Goal: Transaction & Acquisition: Purchase product/service

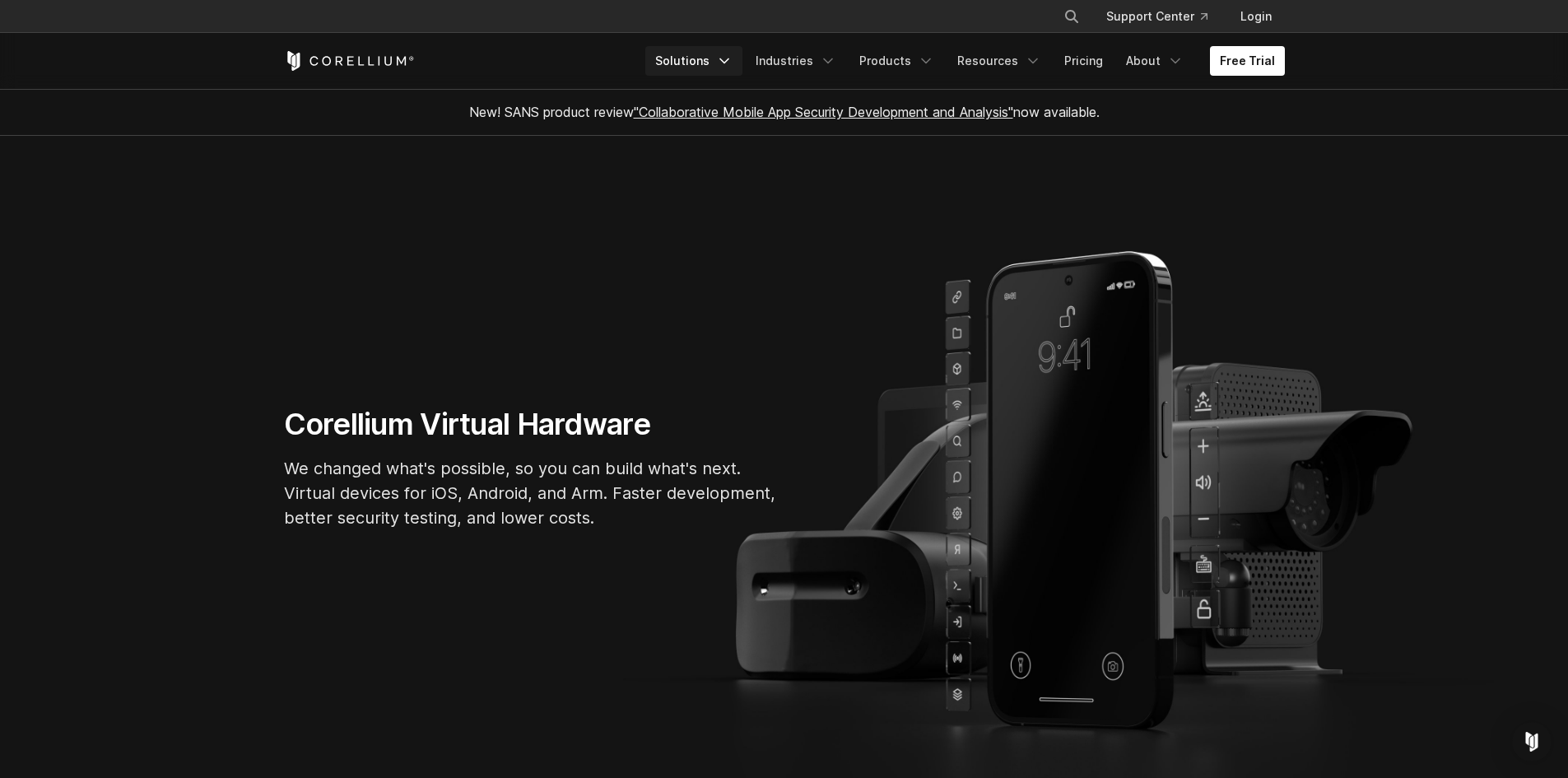
click at [732, 62] on icon "Navigation Menu" at bounding box center [724, 60] width 16 height 16
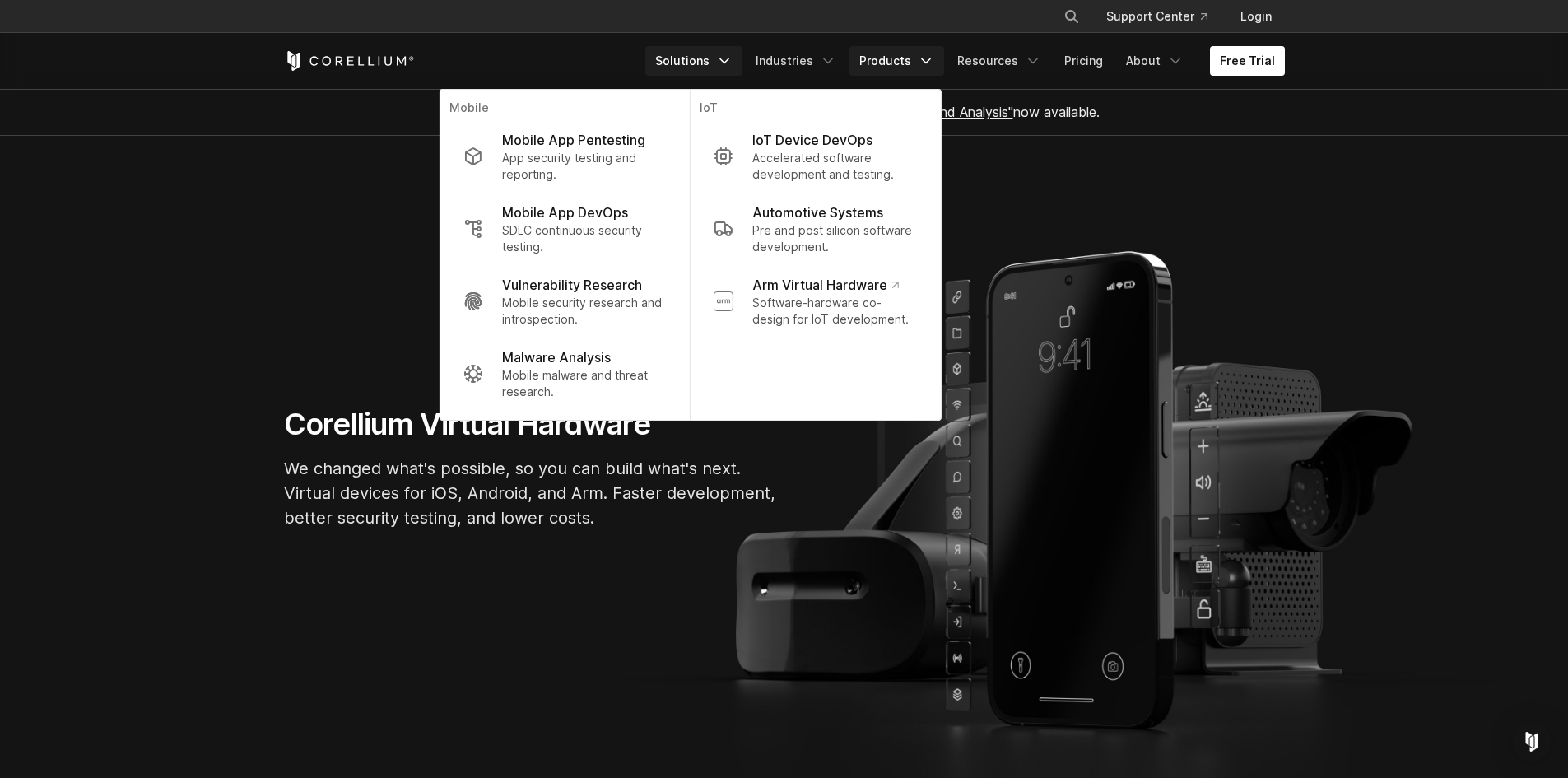
click at [934, 63] on icon "Navigation Menu" at bounding box center [925, 60] width 16 height 16
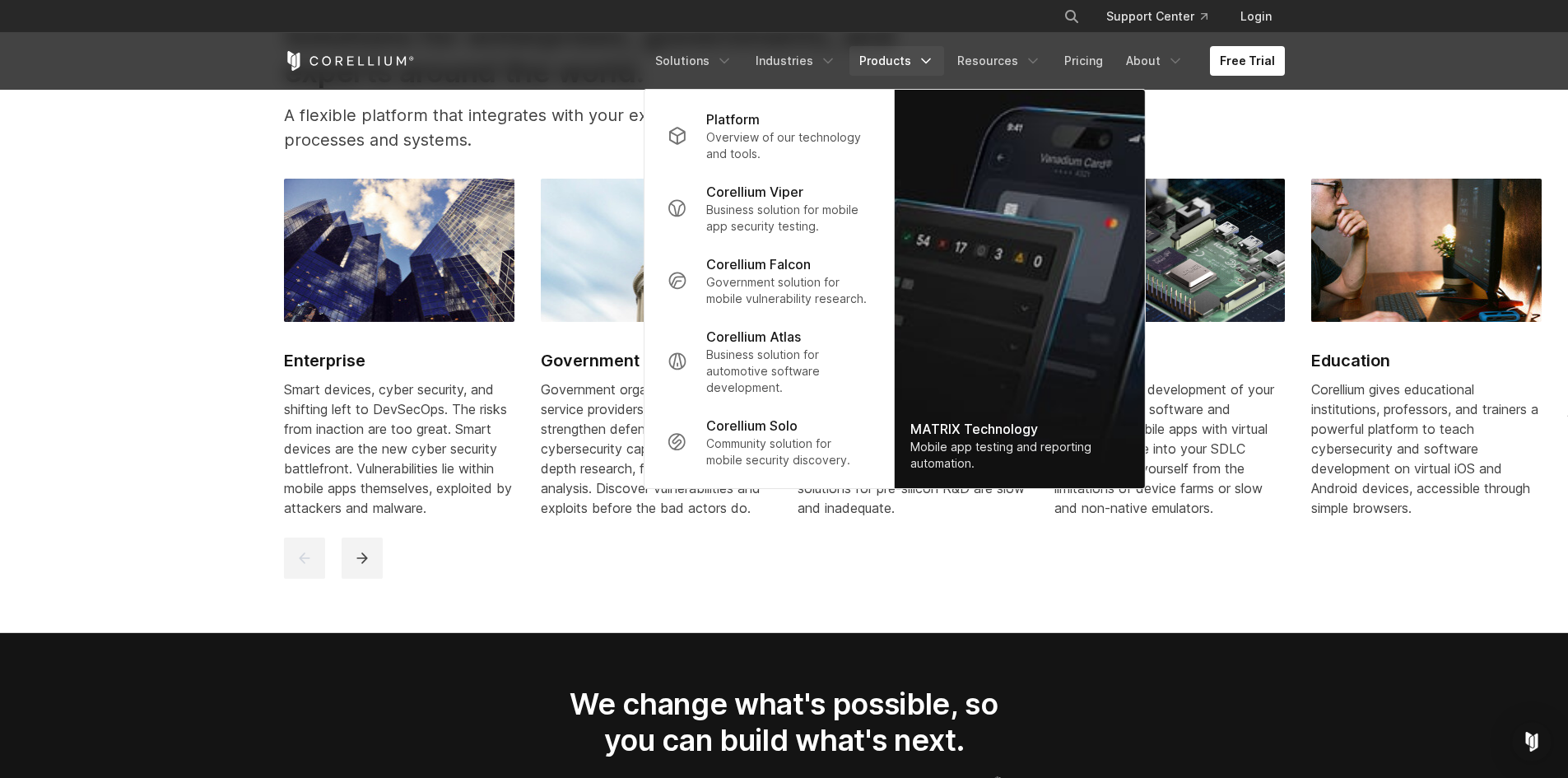
scroll to position [2059, 0]
click at [779, 196] on p "Corellium Viper" at bounding box center [754, 191] width 97 height 20
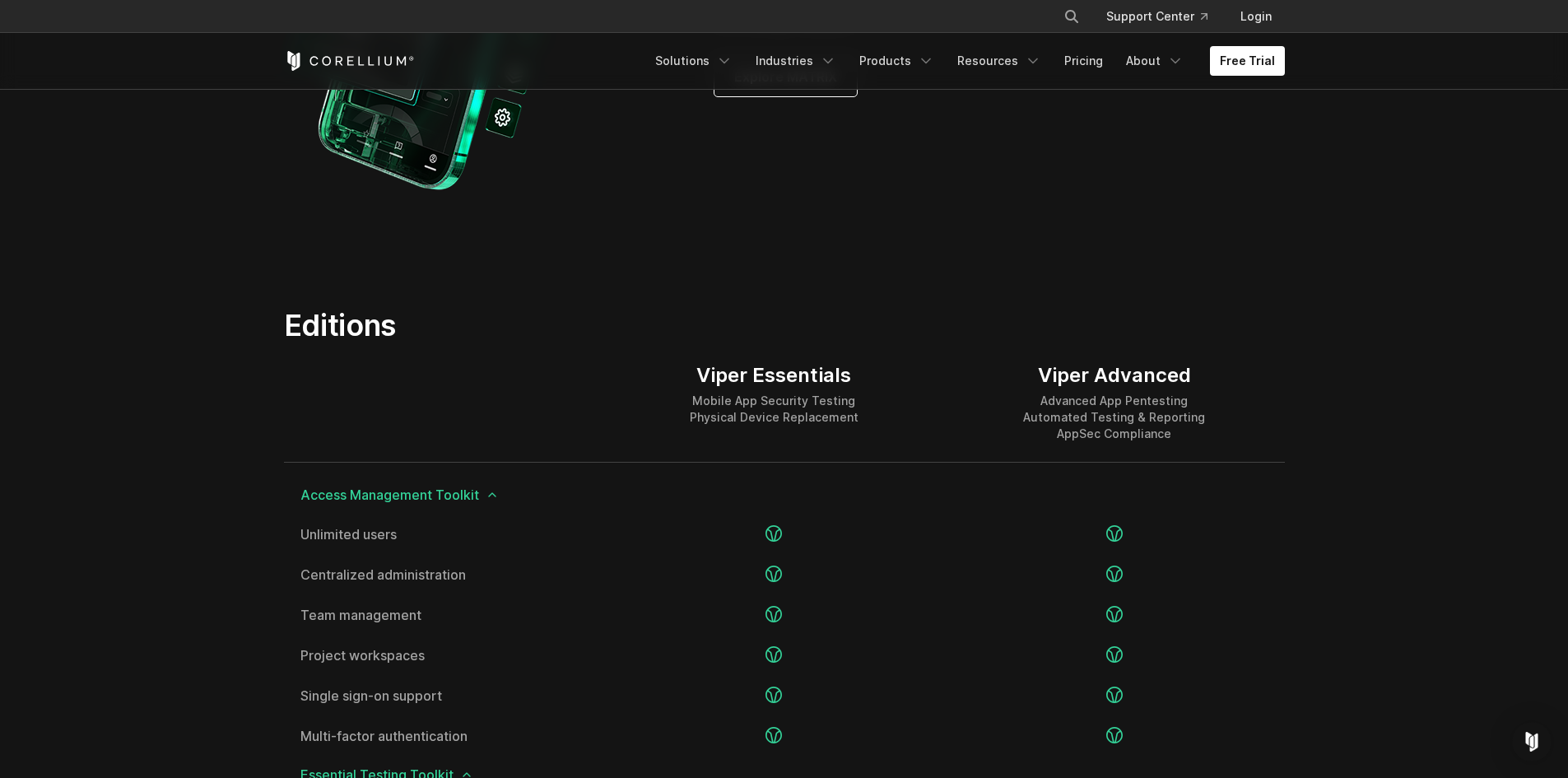
scroll to position [1812, 0]
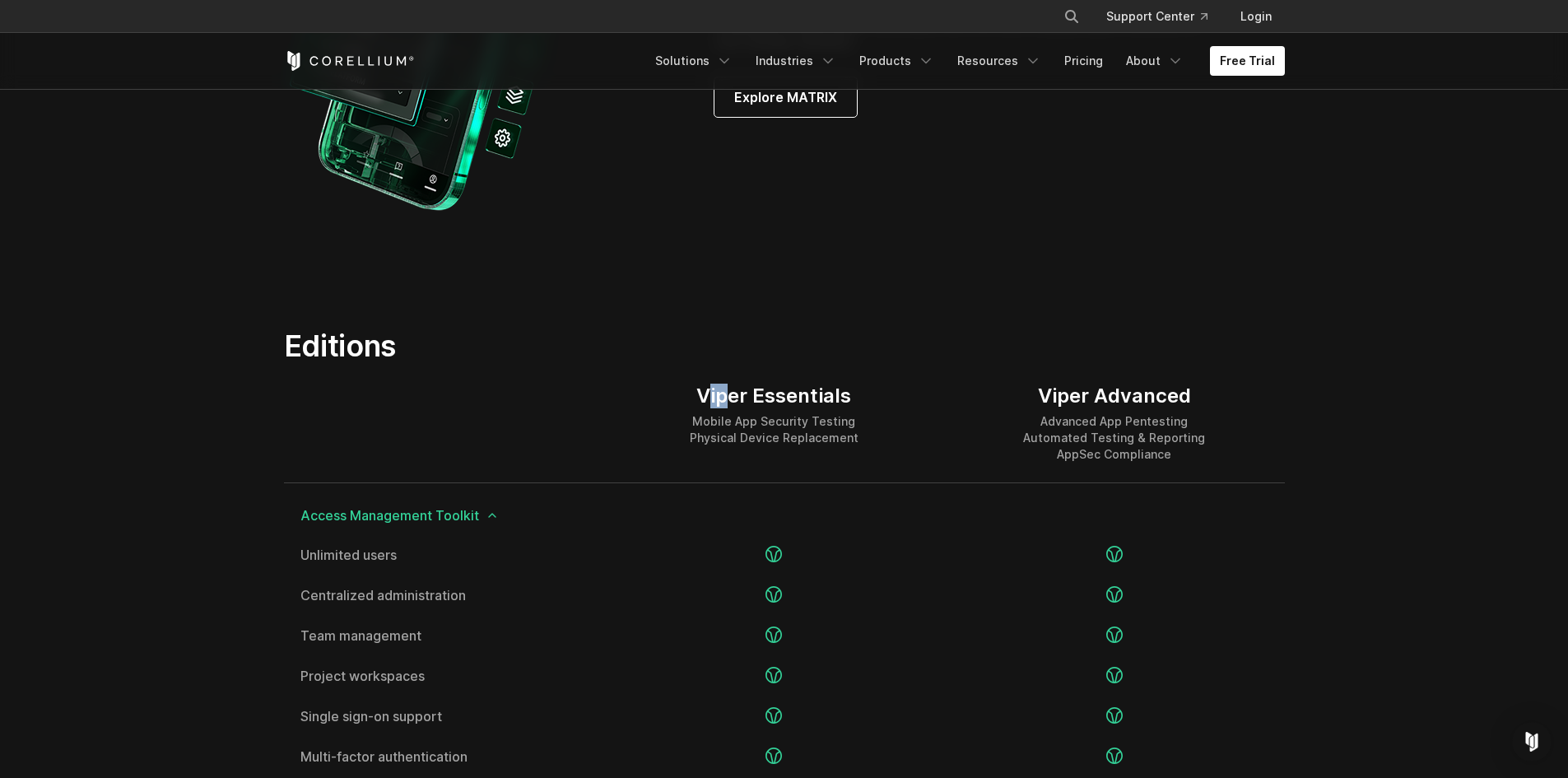
drag, startPoint x: 709, startPoint y: 400, endPoint x: 742, endPoint y: 406, distance: 33.5
click at [738, 404] on div "Viper Essentials" at bounding box center [773, 395] width 169 height 25
click at [748, 400] on div "Viper Essentials" at bounding box center [773, 395] width 169 height 25
click at [853, 401] on div "Viper Essentials" at bounding box center [773, 395] width 169 height 25
click at [854, 401] on div "Viper Essentials" at bounding box center [773, 395] width 169 height 25
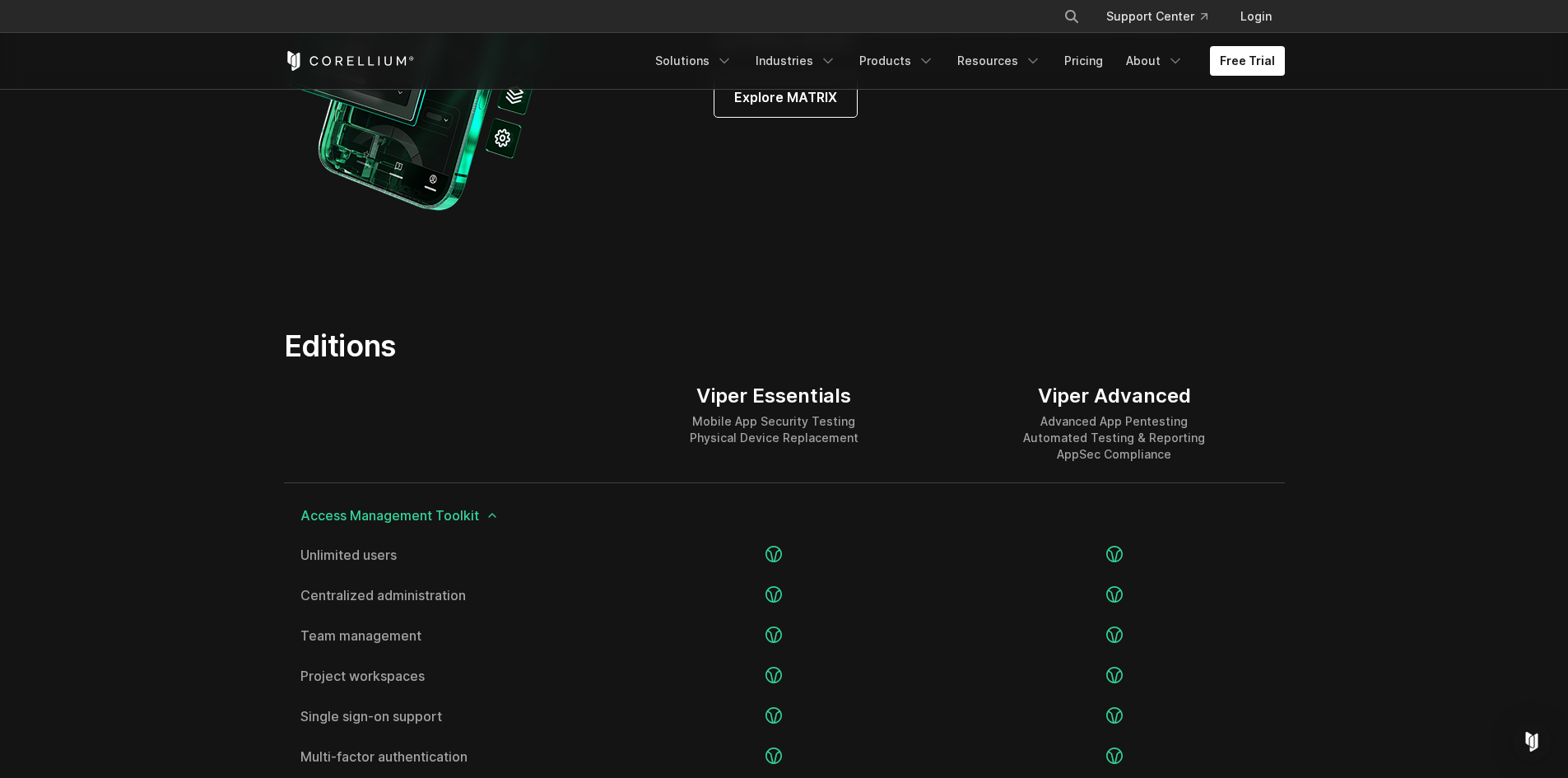
click at [819, 395] on div "Viper Essentials" at bounding box center [773, 395] width 169 height 25
click at [970, 398] on div "Viper Advanced Advanced App Pentesting Automated Testing & Reporting AppSec Com…" at bounding box center [1114, 423] width 339 height 118
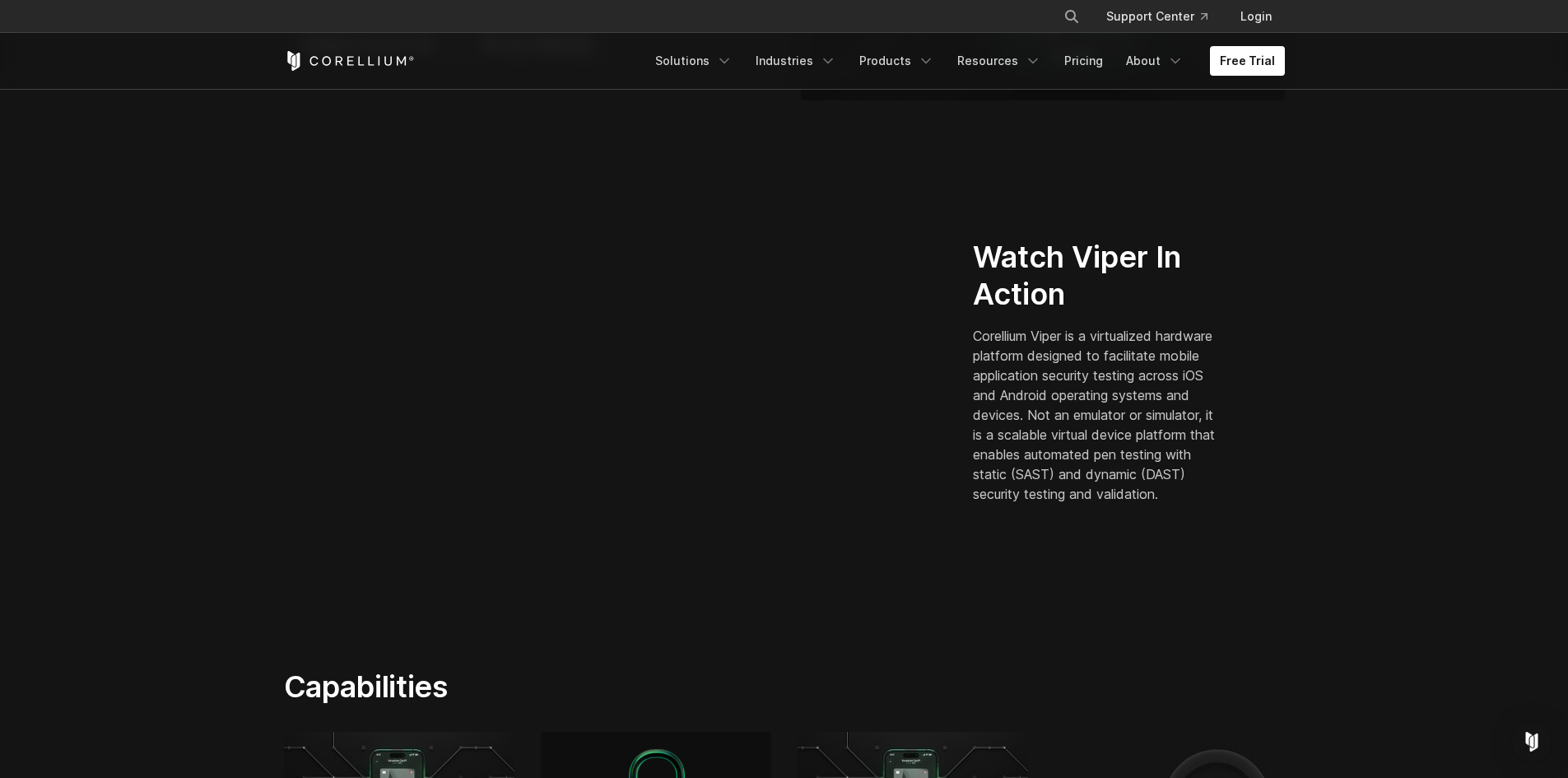
scroll to position [329, 0]
